Goal: Communication & Community: Answer question/provide support

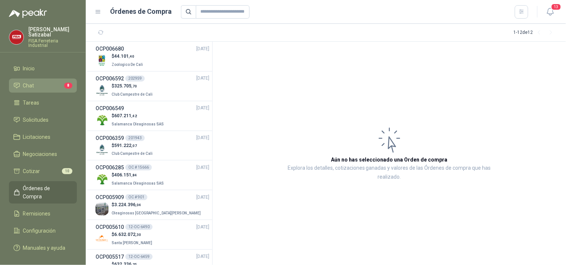
click at [35, 82] on li "Chat 8" at bounding box center [42, 86] width 59 height 8
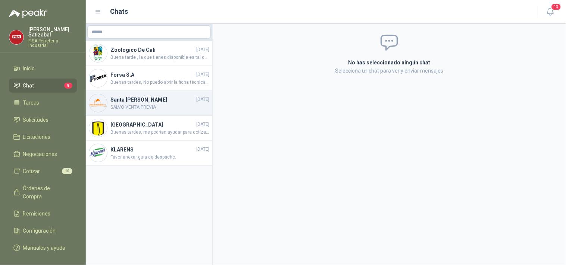
click at [130, 102] on h4 "Santa [PERSON_NAME]" at bounding box center [152, 100] width 84 height 8
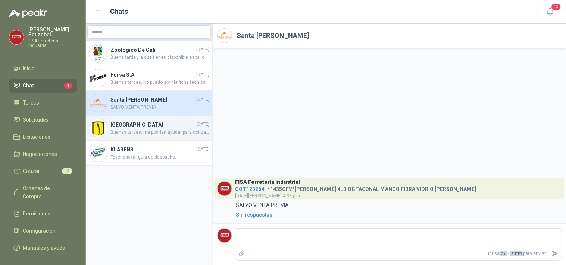
click at [154, 125] on h4 "Universidad de los Andes" at bounding box center [152, 125] width 84 height 8
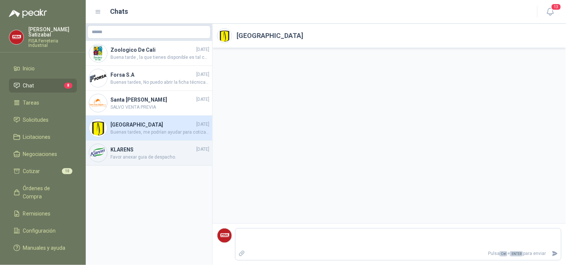
click at [139, 148] on h4 "KLARENS" at bounding box center [152, 150] width 84 height 8
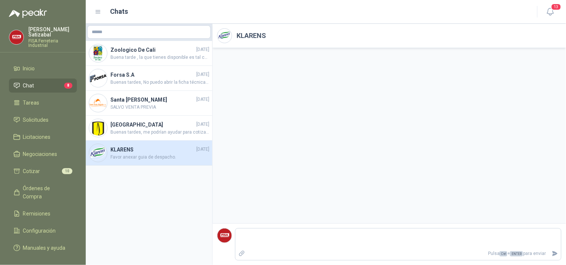
click at [139, 149] on h4 "KLARENS" at bounding box center [152, 150] width 84 height 8
click at [53, 118] on li "Solicitudes" at bounding box center [42, 120] width 59 height 8
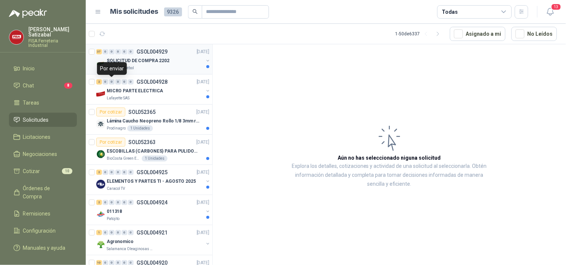
click at [155, 66] on div "Panela El Trébol" at bounding box center [155, 68] width 97 height 6
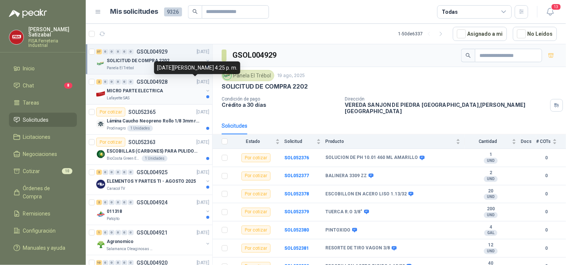
click at [162, 87] on div "MICRO PARTE ELECTRICA" at bounding box center [155, 90] width 97 height 9
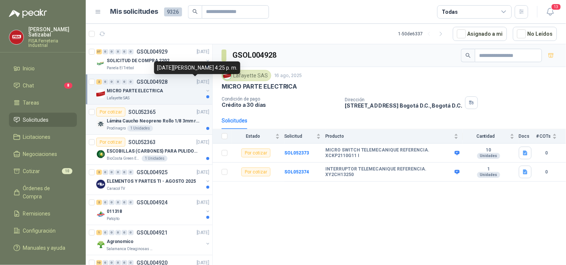
click at [145, 117] on div "Lámina Caucho Neopreno Rollo 1/8 3mm rollo x 10M" at bounding box center [158, 121] width 103 height 9
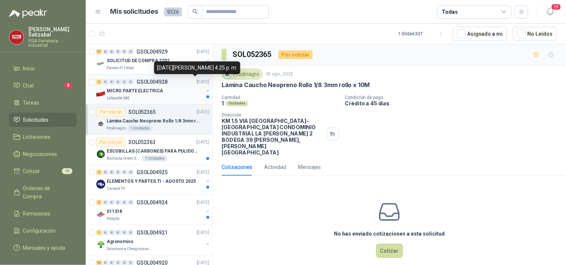
click at [177, 84] on div "2 0 0 0 0 0 GSOL004928 16/08/25" at bounding box center [153, 82] width 114 height 9
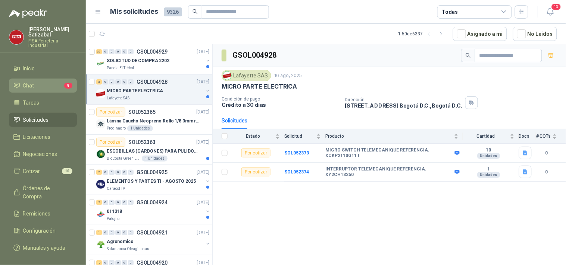
click at [49, 82] on li "Chat 8" at bounding box center [42, 86] width 59 height 8
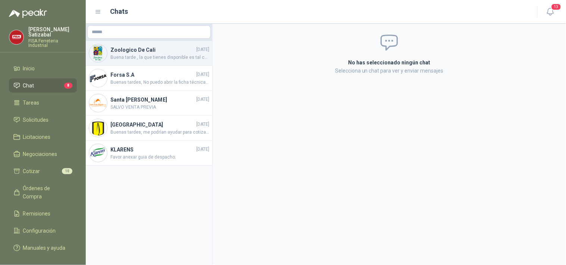
click at [121, 57] on span "Buena tarde , la que tienes disponible es tal cual la que tengo en la foto?" at bounding box center [159, 57] width 99 height 7
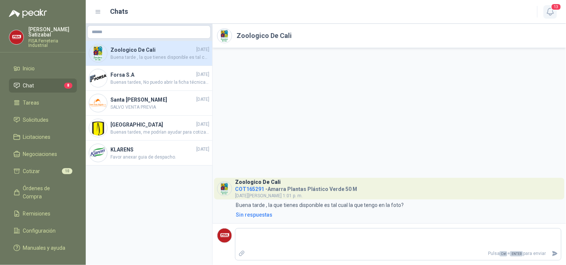
click at [557, 8] on span "13" at bounding box center [556, 6] width 10 height 7
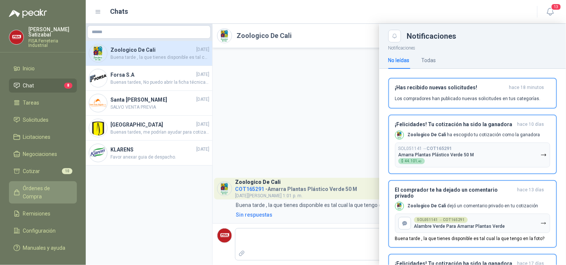
click at [37, 185] on span "Órdenes de Compra" at bounding box center [46, 193] width 47 height 16
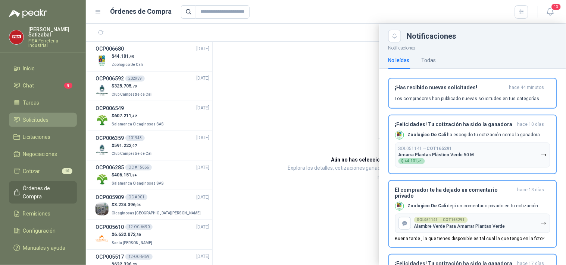
click at [32, 117] on span "Solicitudes" at bounding box center [36, 120] width 26 height 8
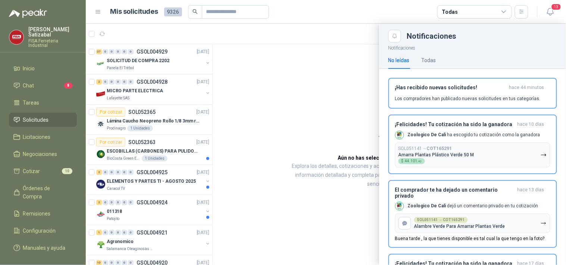
drag, startPoint x: 210, startPoint y: 56, endPoint x: 210, endPoint y: 64, distance: 8.2
click at [210, 64] on div at bounding box center [326, 145] width 480 height 242
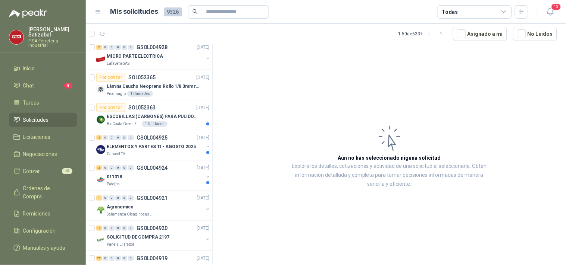
scroll to position [52, 0]
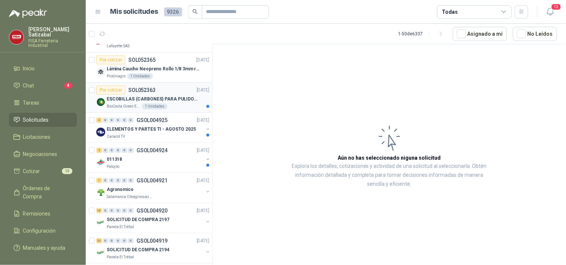
click at [144, 95] on div "ESCOBILLAS (CARBONES) PARA PULIDORA DEWALT" at bounding box center [158, 99] width 103 height 9
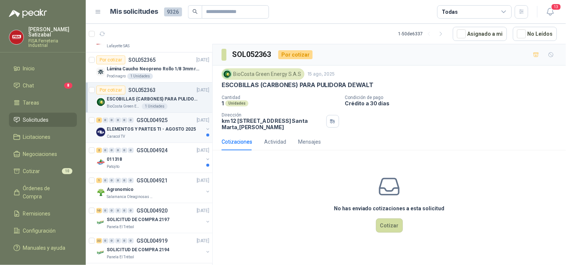
click at [166, 124] on div "2 0 0 0 0 0 GSOL004925 15/08/25" at bounding box center [153, 120] width 114 height 9
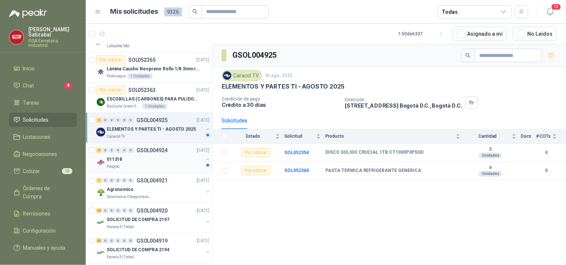
click at [155, 153] on p "GSOL004924" at bounding box center [151, 150] width 31 height 5
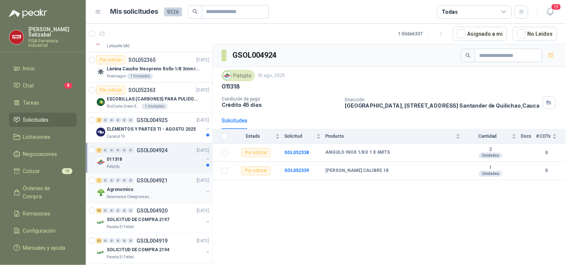
click at [148, 188] on div "Agronomico" at bounding box center [155, 189] width 97 height 9
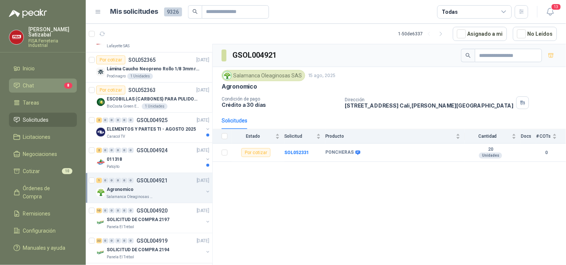
click at [57, 82] on li "Chat 8" at bounding box center [42, 86] width 59 height 8
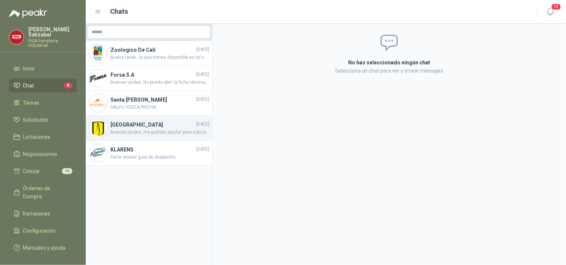
click at [168, 129] on span "Buenas tardes, me podrían ayudar para cotizar 2 unidades. Gracias." at bounding box center [159, 132] width 99 height 7
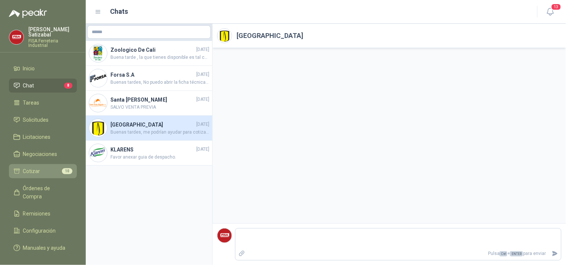
click at [42, 167] on li "Cotizar 10" at bounding box center [42, 171] width 59 height 8
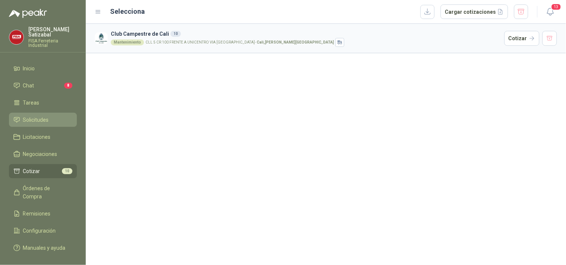
click at [43, 117] on span "Solicitudes" at bounding box center [36, 120] width 26 height 8
